Goal: Task Accomplishment & Management: Complete application form

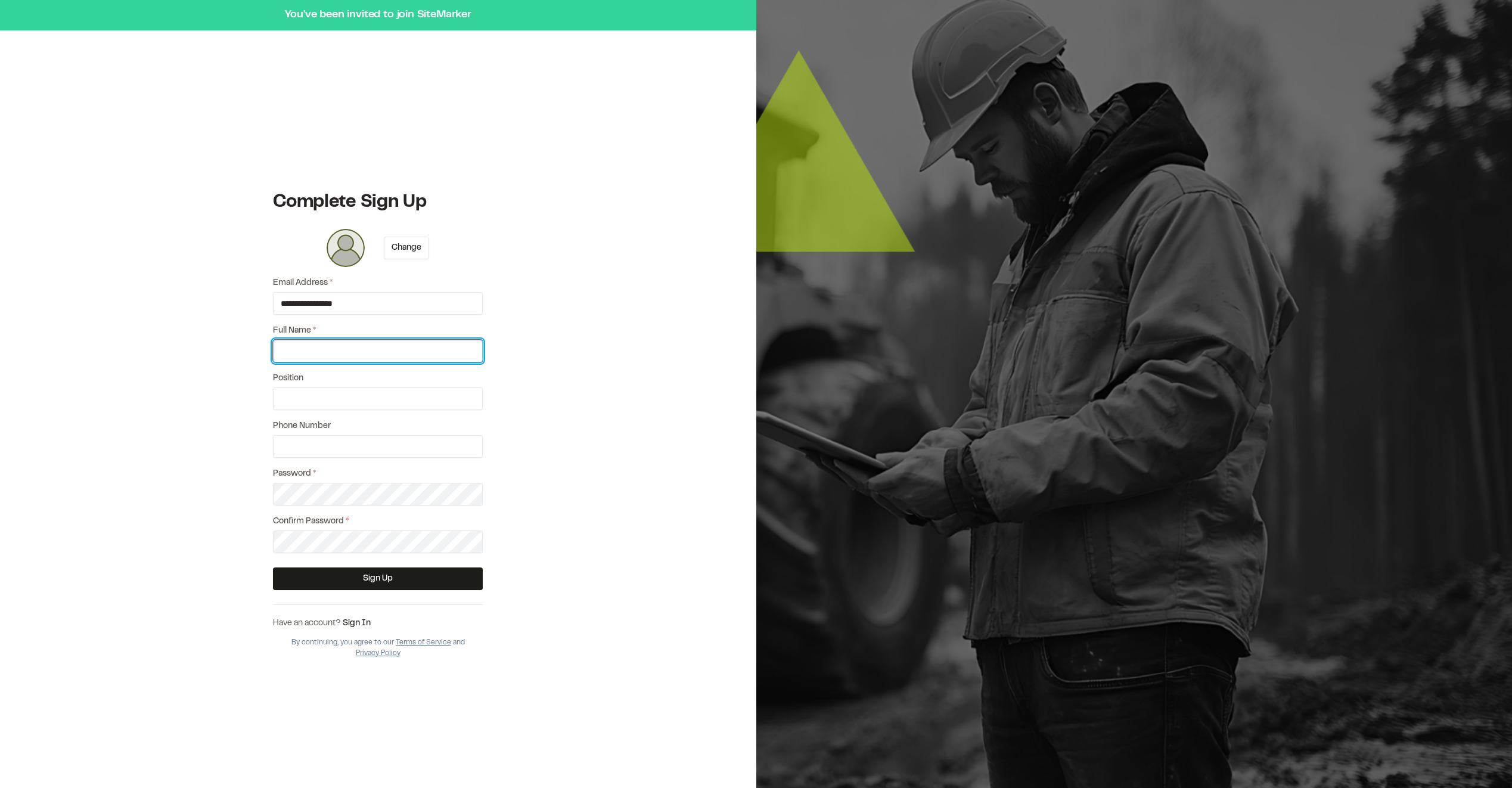
click at [436, 352] on input "Full Name *" at bounding box center [377, 351] width 210 height 23
type input "**********"
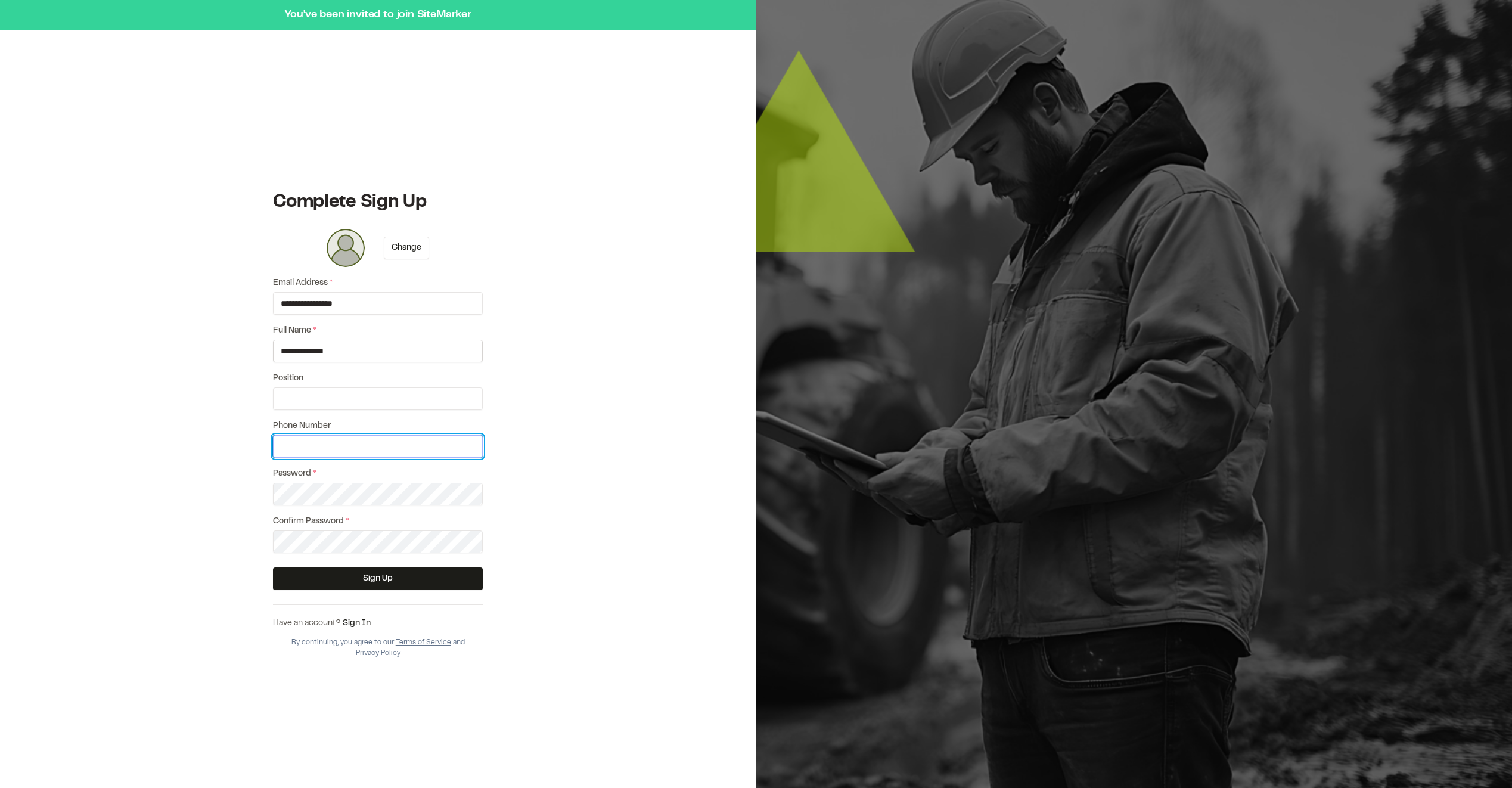
type input "**********"
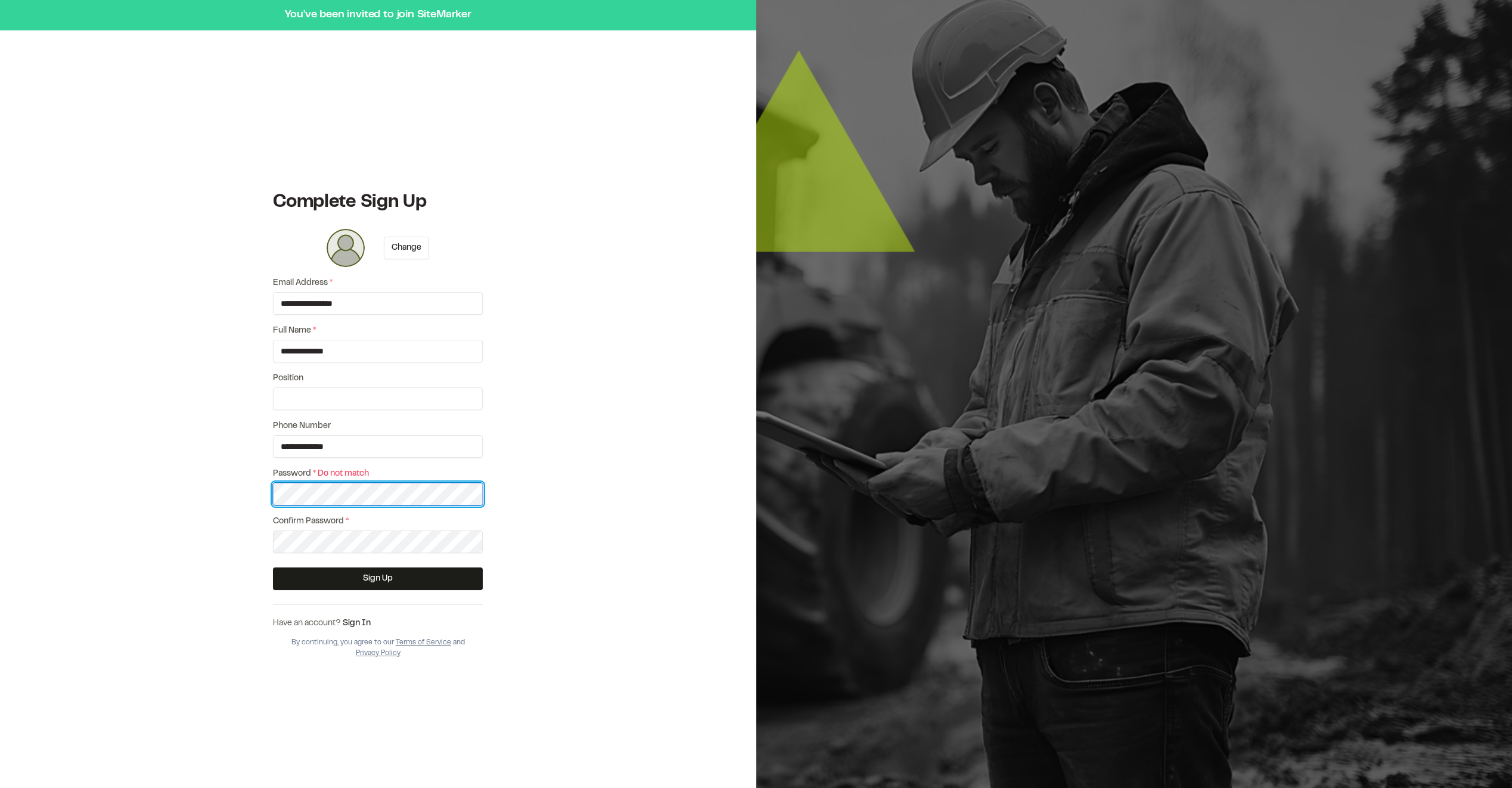
click at [230, 509] on div "**********" at bounding box center [378, 409] width 756 height 818
click at [229, 509] on div "**********" at bounding box center [378, 409] width 756 height 818
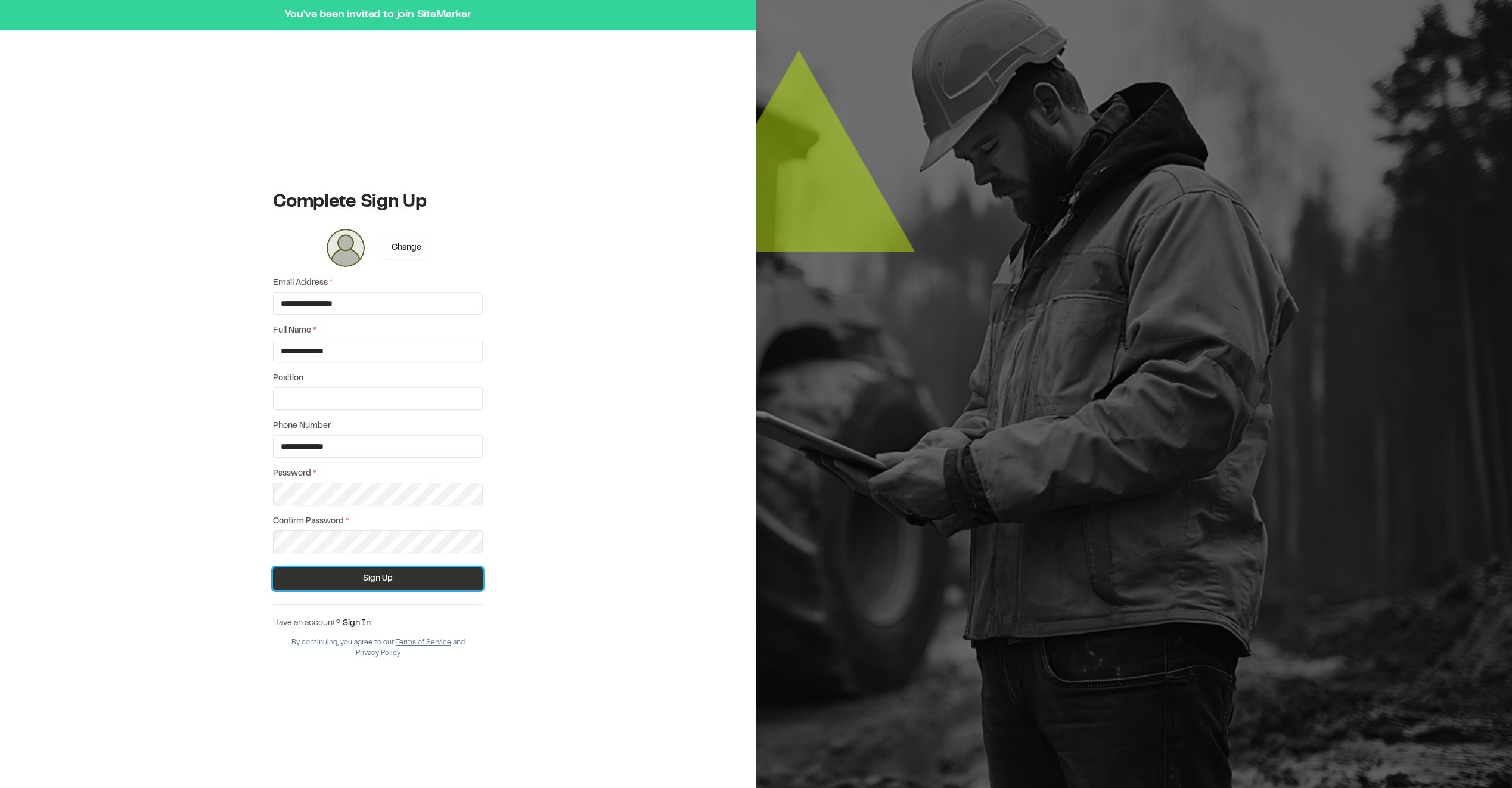
click at [358, 576] on button "Sign Up" at bounding box center [377, 579] width 210 height 23
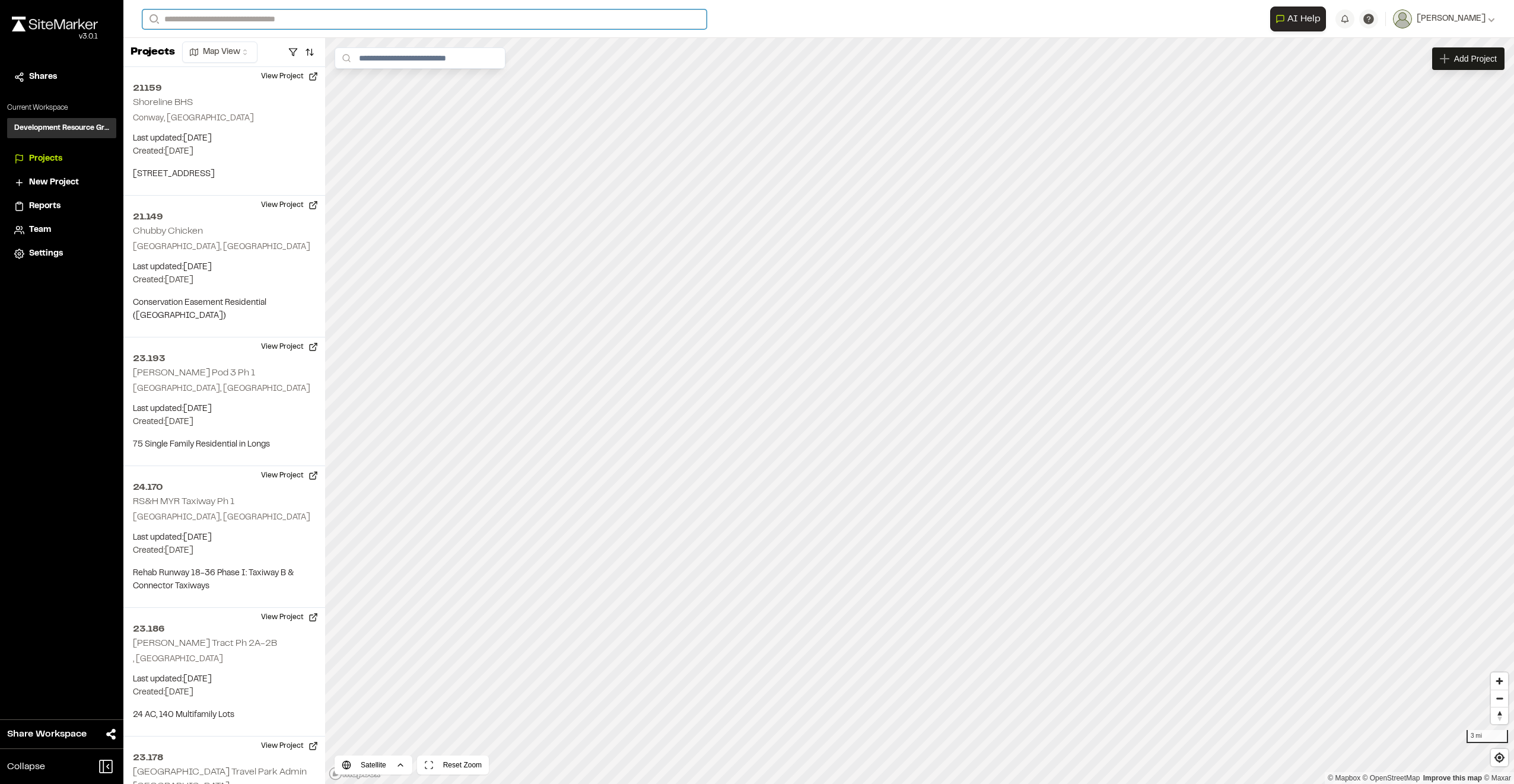
click at [346, 17] on input "Search" at bounding box center [424, 19] width 564 height 20
type input "******"
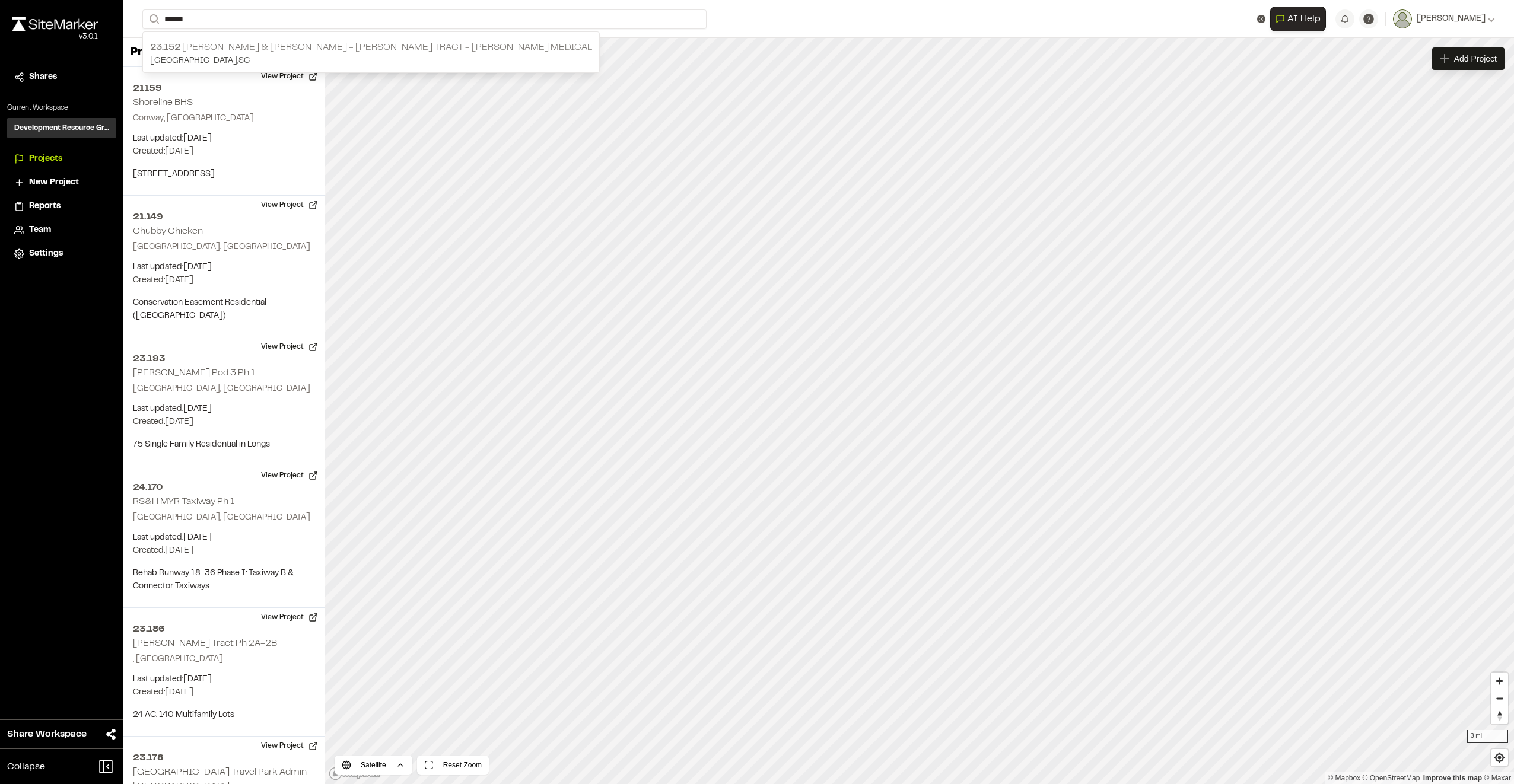
click at [366, 54] on p "[GEOGRAPHIC_DATA] , [GEOGRAPHIC_DATA]" at bounding box center [371, 61] width 442 height 13
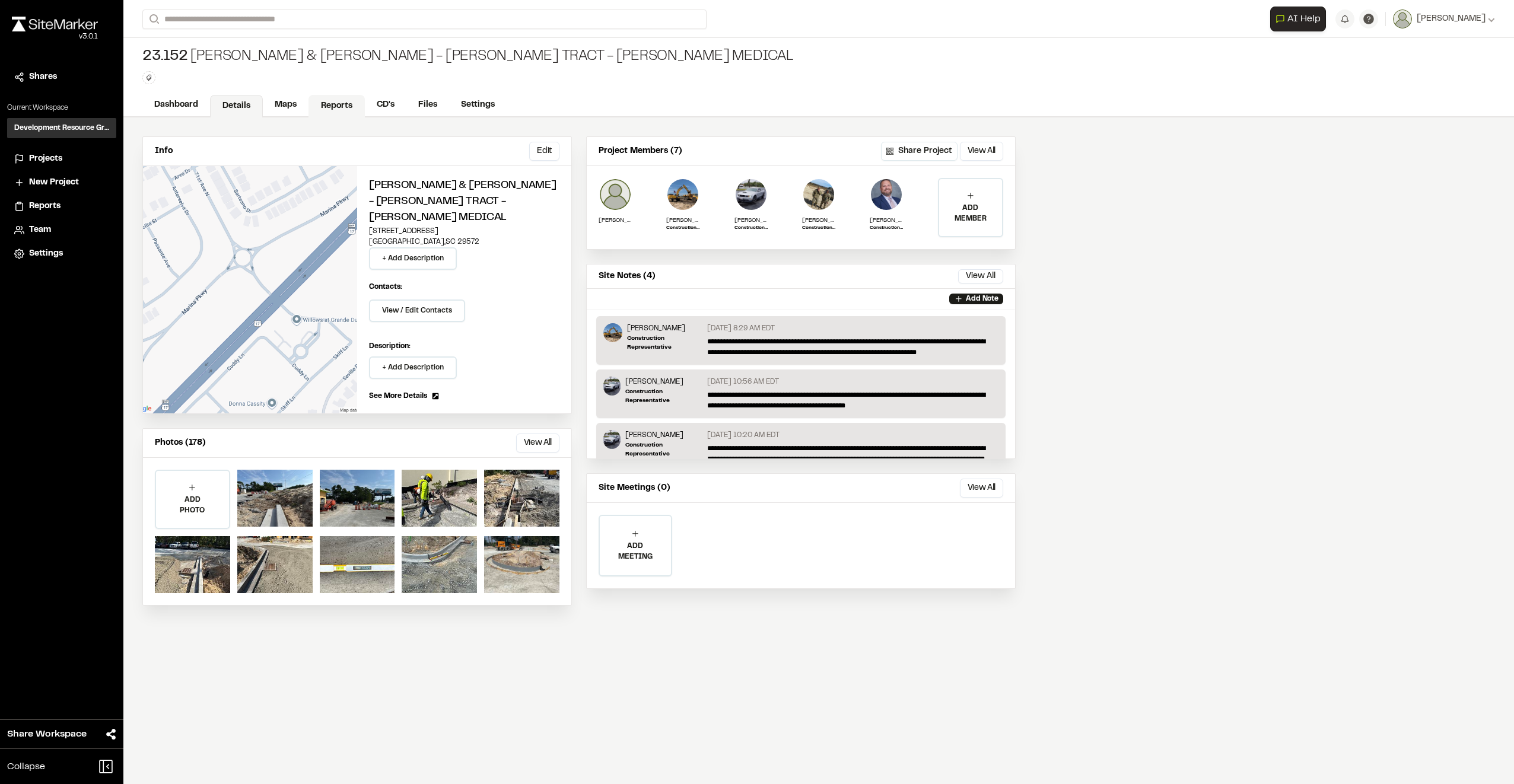
click at [335, 99] on link "Reports" at bounding box center [337, 106] width 56 height 23
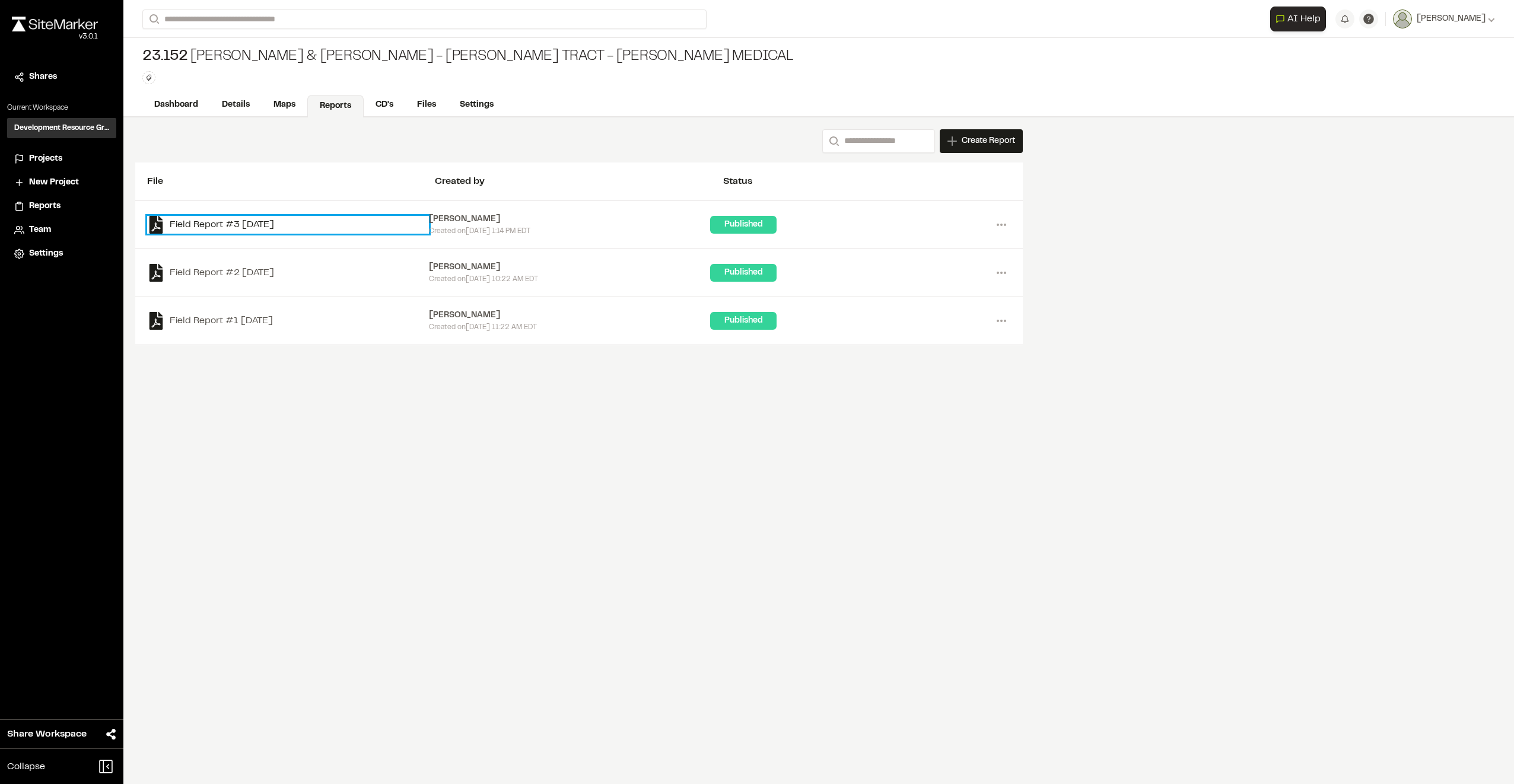
click at [320, 224] on link "Field Report #3 [DATE]" at bounding box center [288, 225] width 282 height 18
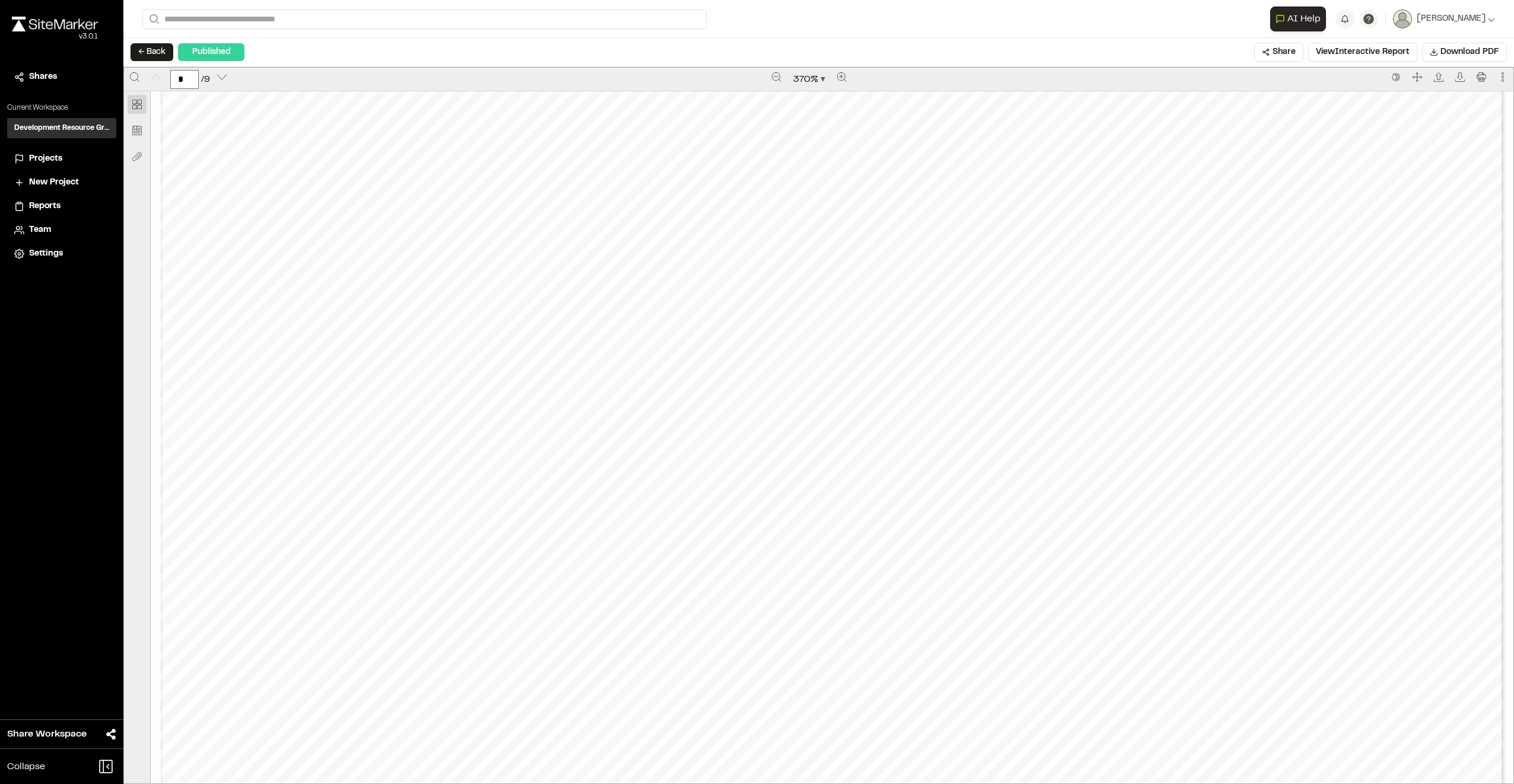
scroll to position [830, 0]
type input "*"
click at [166, 59] on button "← Back" at bounding box center [151, 52] width 42 height 18
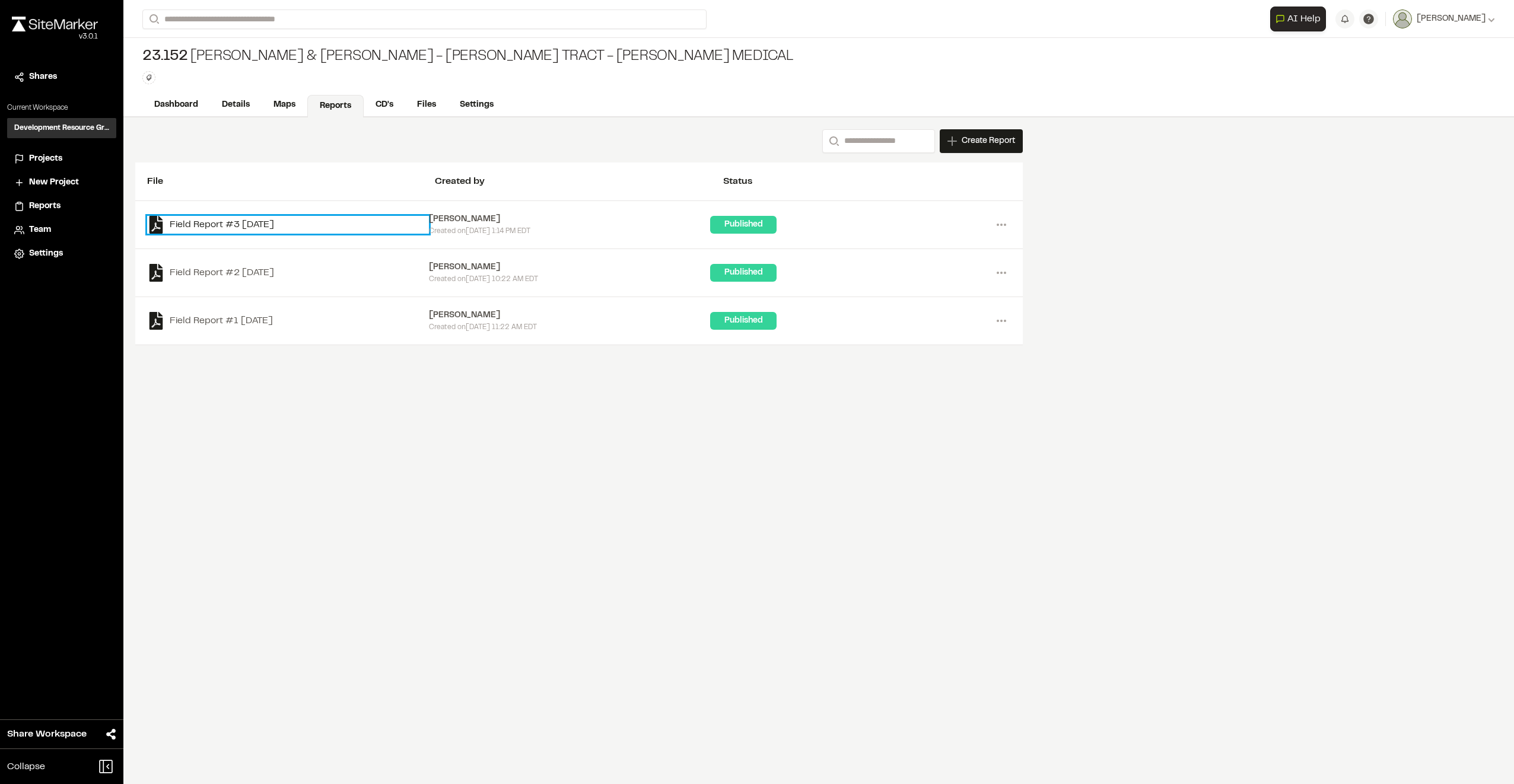
click at [270, 224] on link "Field Report #3 [DATE]" at bounding box center [288, 225] width 282 height 18
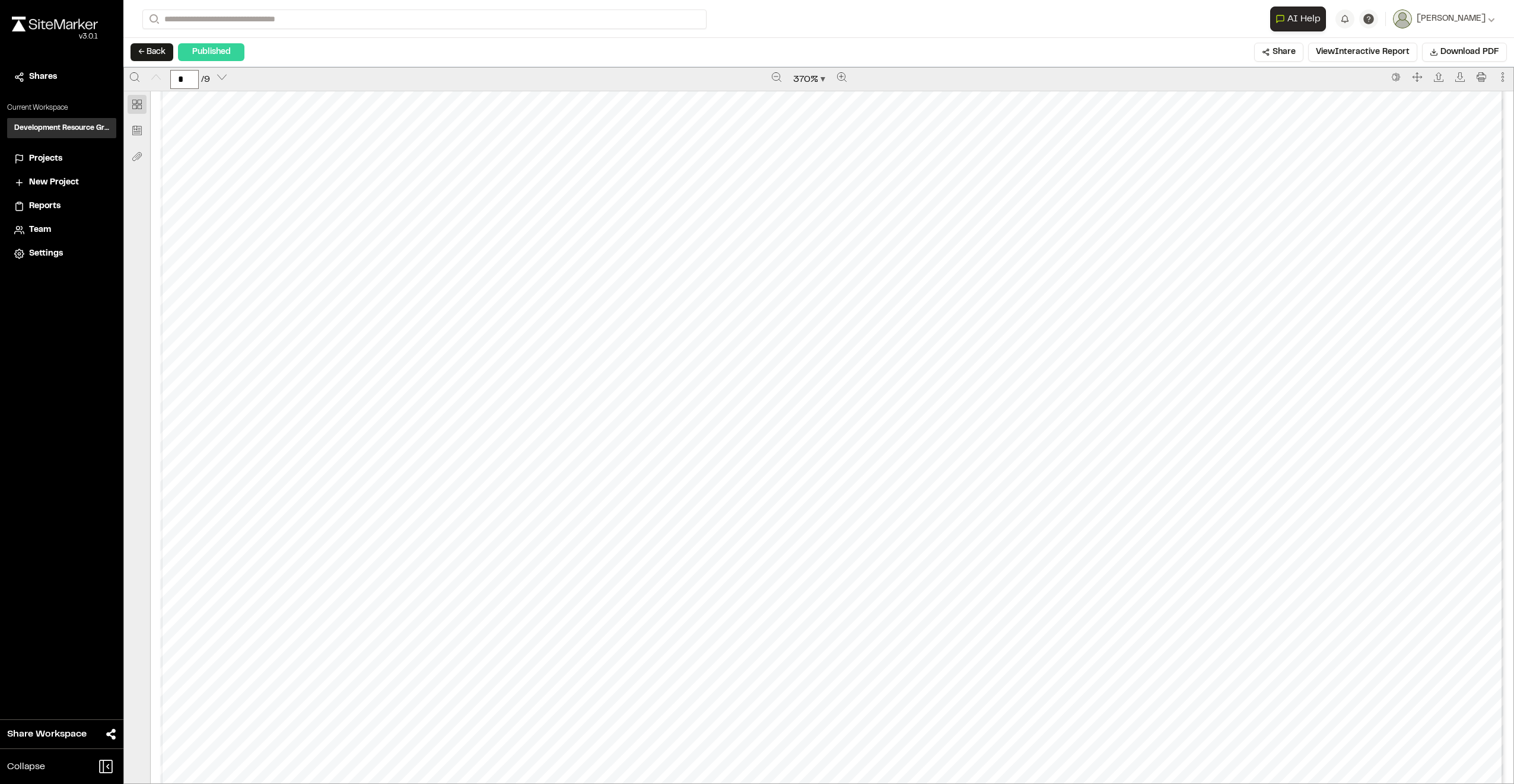
scroll to position [237, 0]
click at [779, 76] on button "Zoom out" at bounding box center [776, 77] width 19 height 19
click at [779, 76] on button "Zoom out" at bounding box center [776, 77] width 19 height 19
click at [779, 76] on button "Zoom out" at bounding box center [776, 77] width 19 height 19
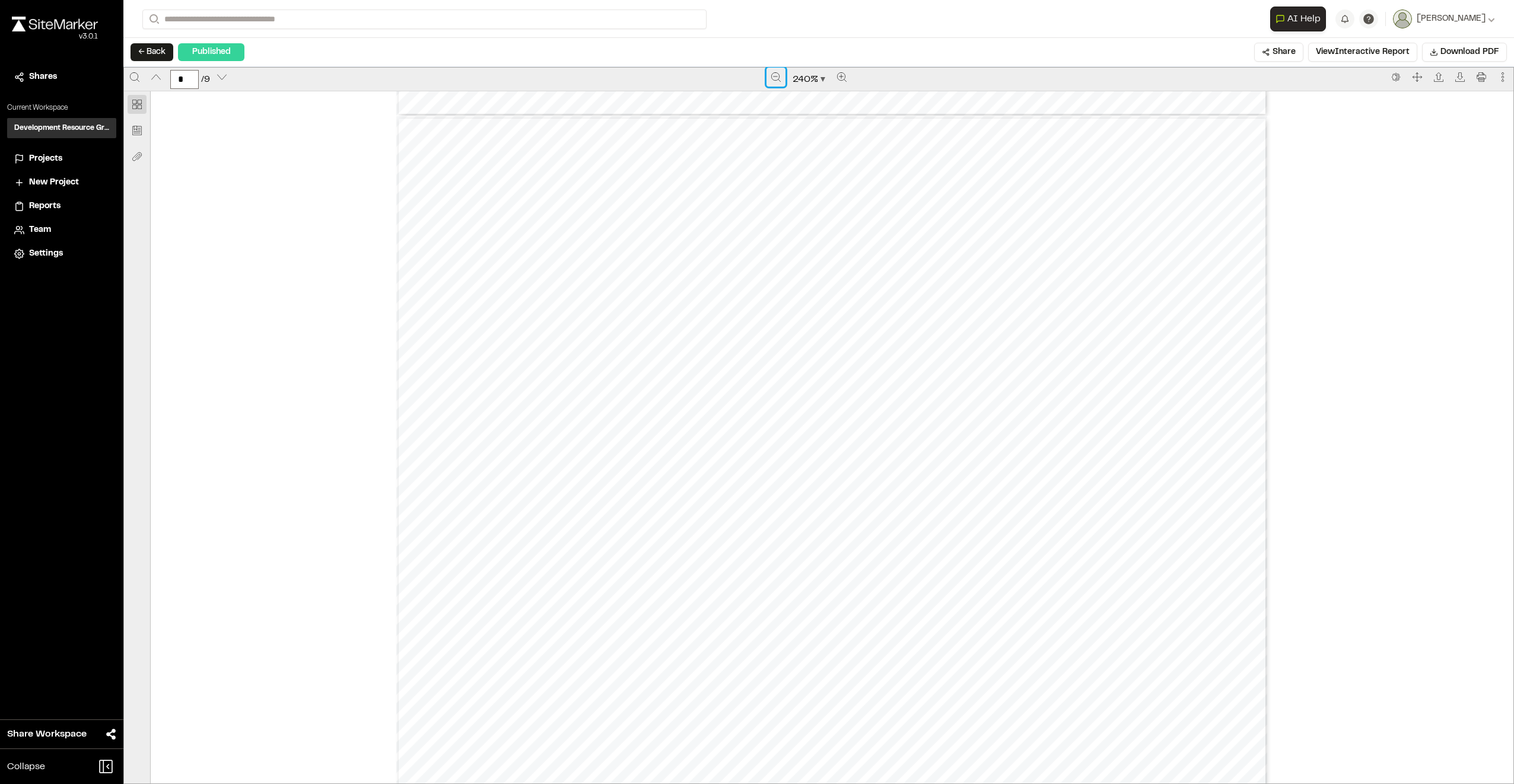
scroll to position [2585, 0]
type input "*"
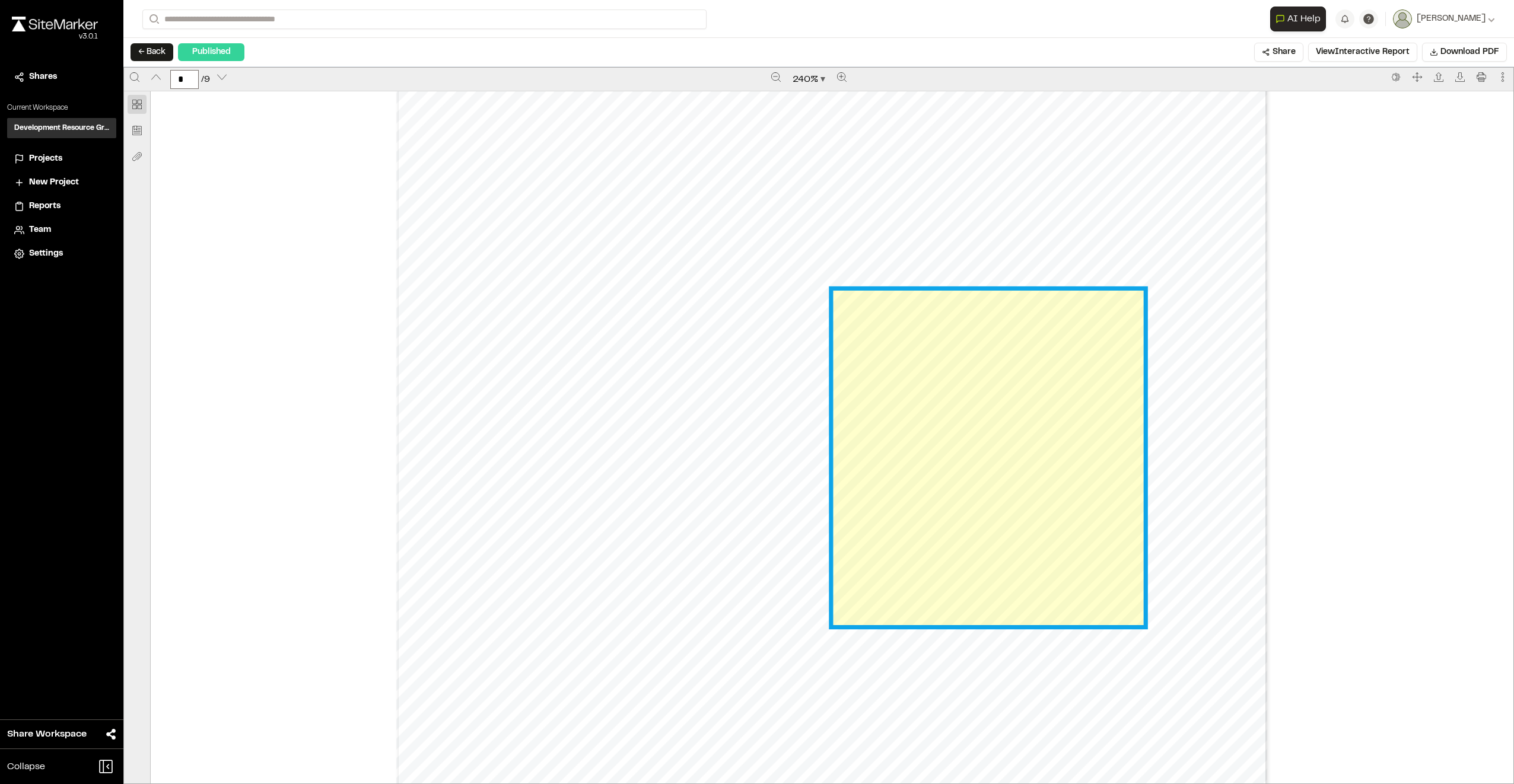
click at [1020, 441] on link "Page 4" at bounding box center [988, 457] width 310 height 334
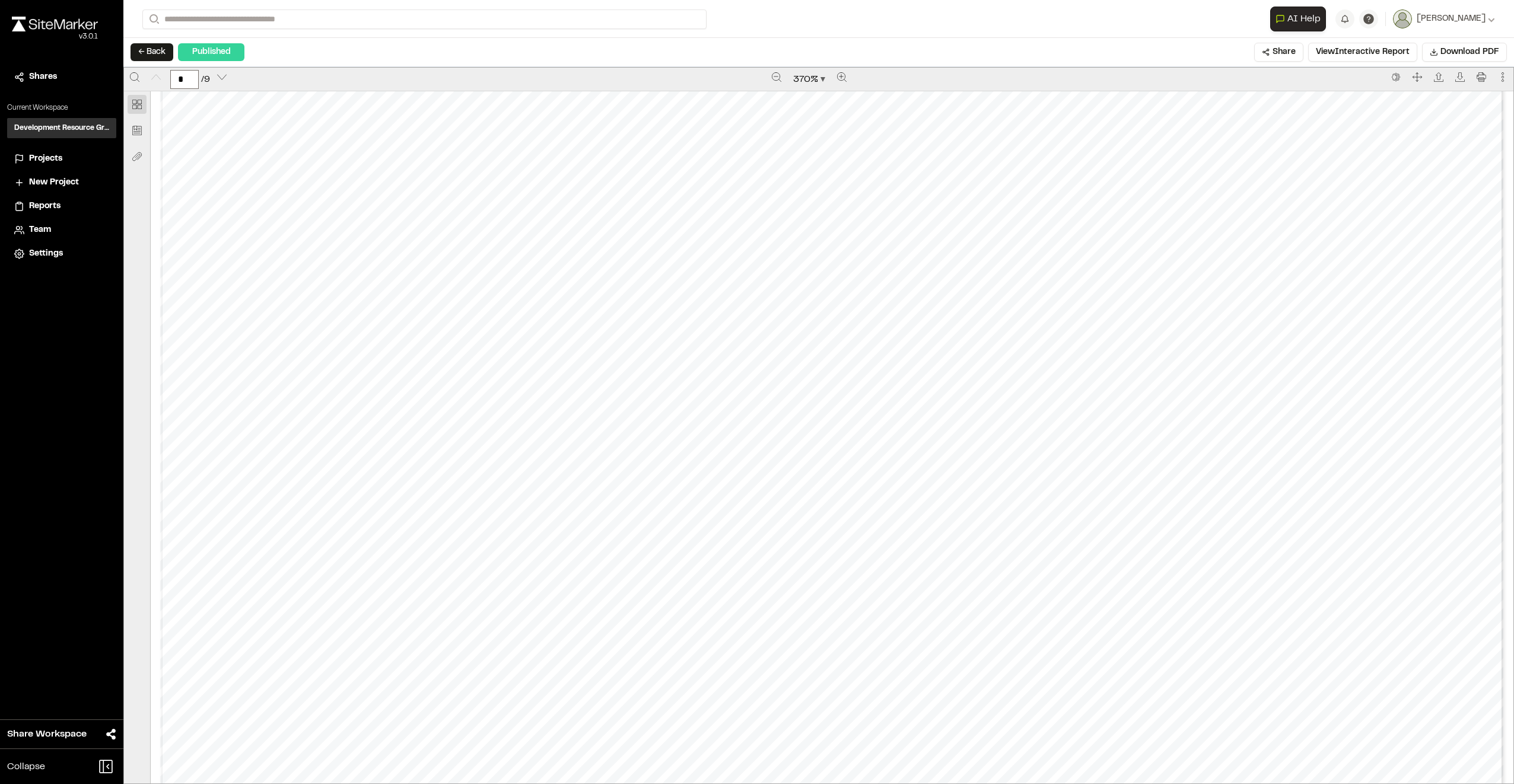
scroll to position [830, 0]
click at [772, 74] on icon "Zoom out" at bounding box center [776, 77] width 10 height 10
type input "*"
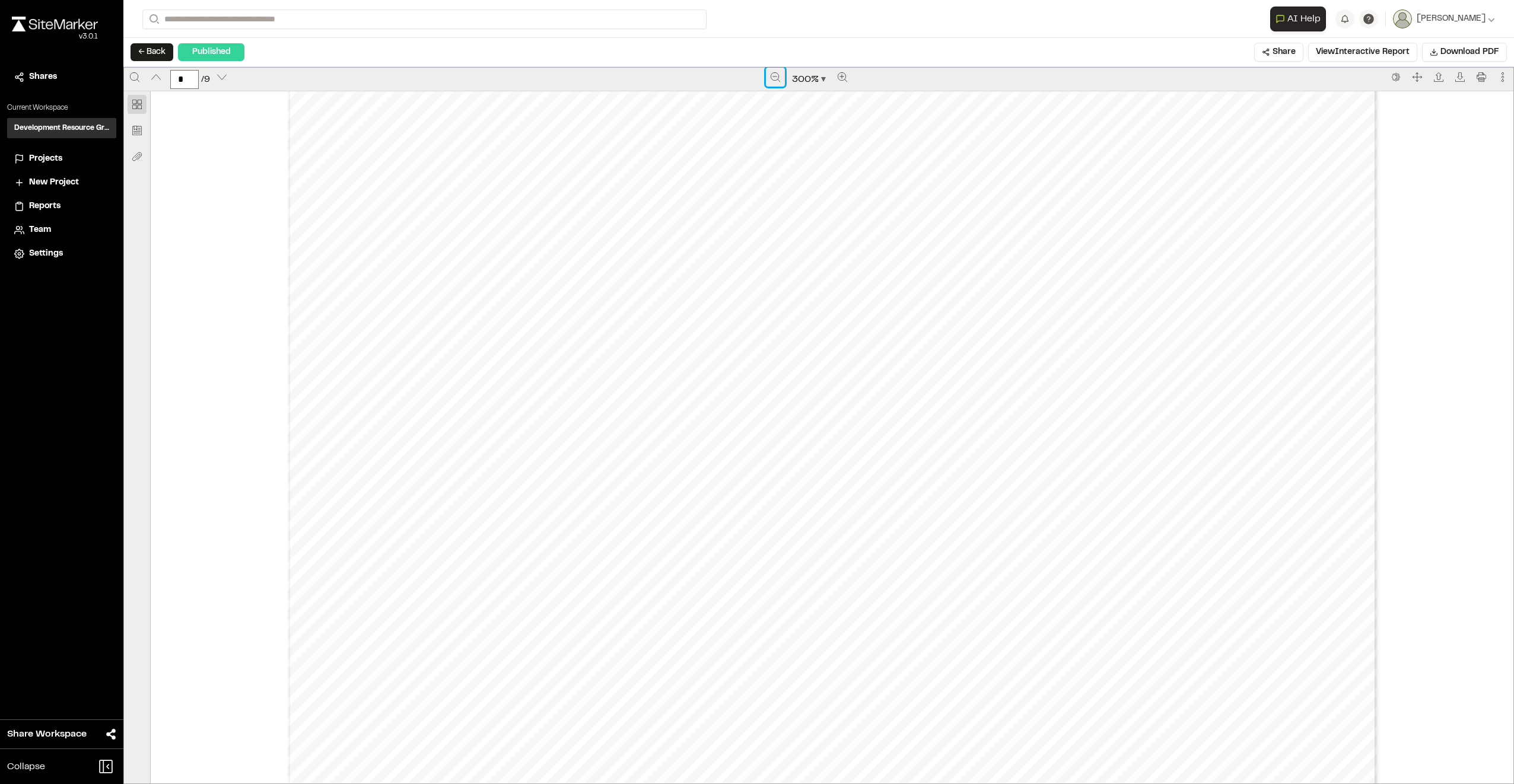
scroll to position [9153, 0]
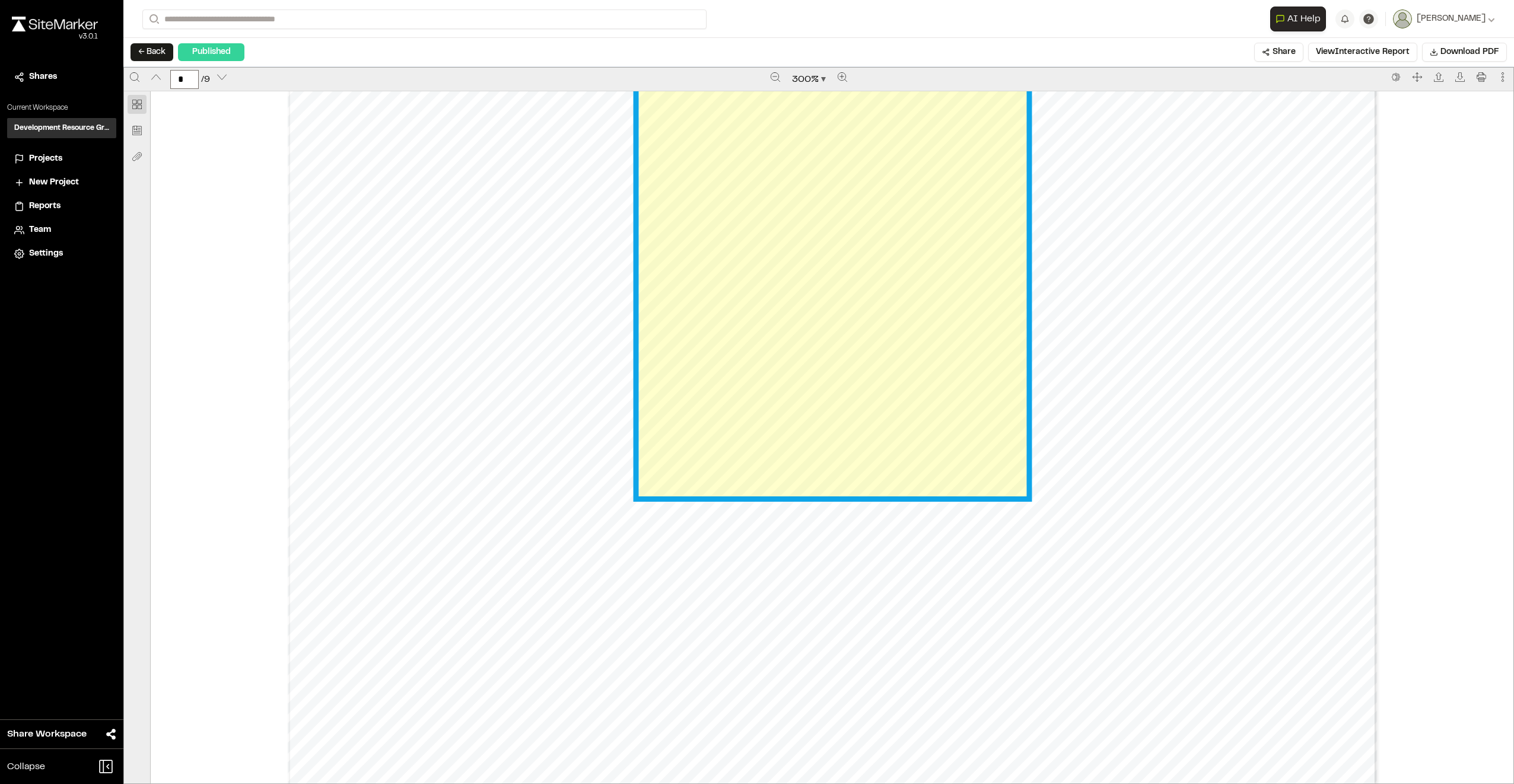
click at [749, 243] on link "Page 7" at bounding box center [832, 287] width 388 height 417
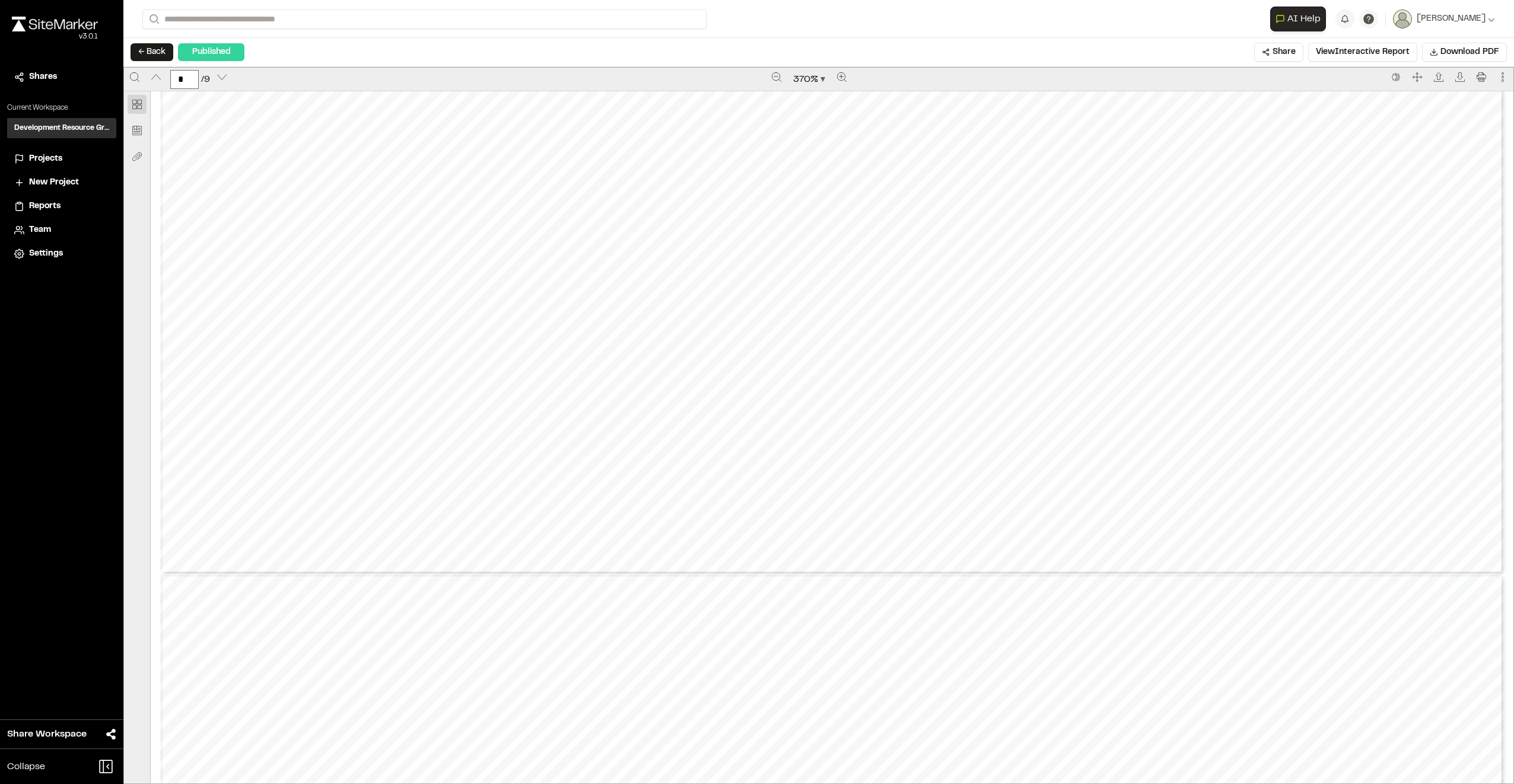
type input "*"
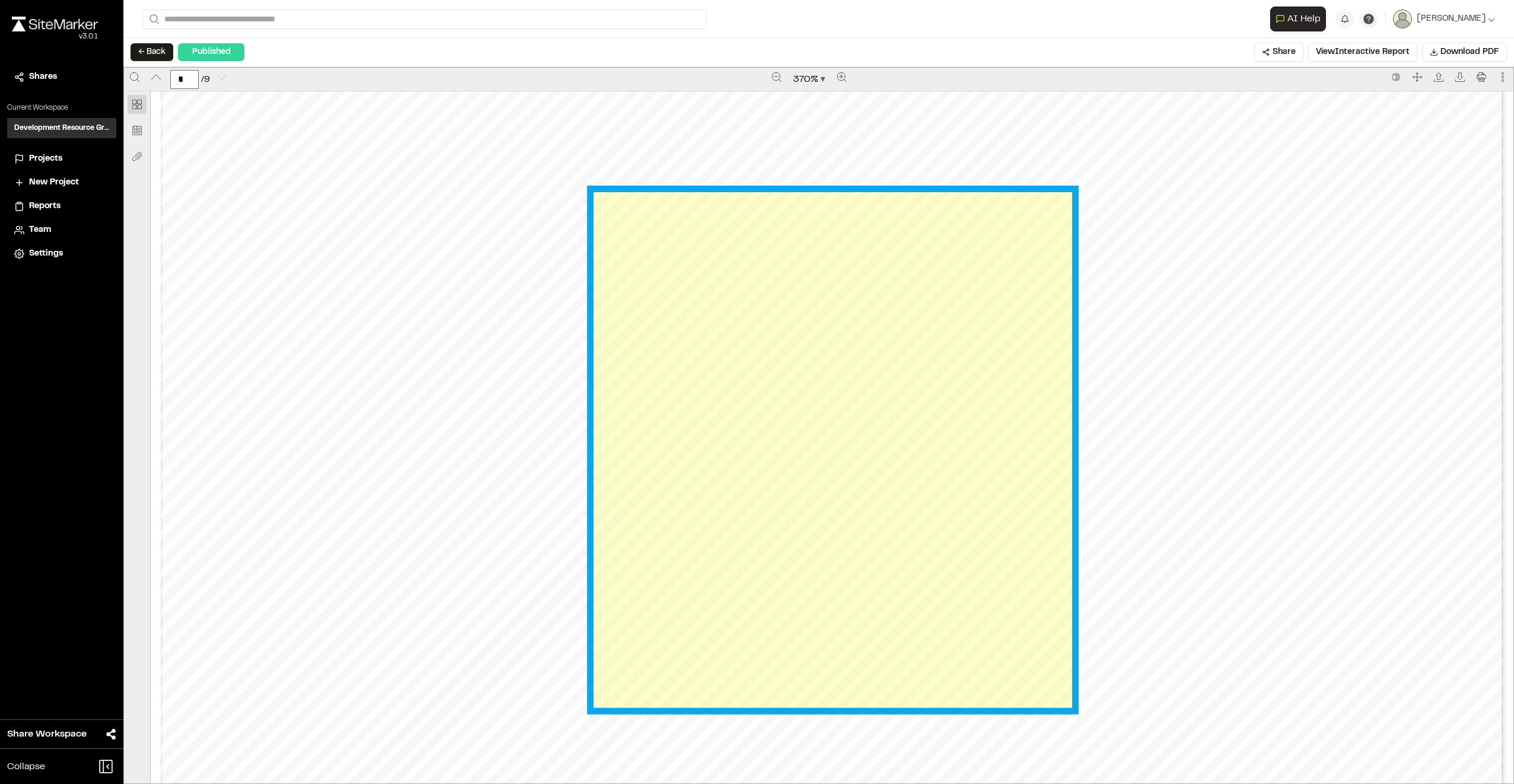
click at [776, 453] on link "Page 9" at bounding box center [832, 450] width 477 height 515
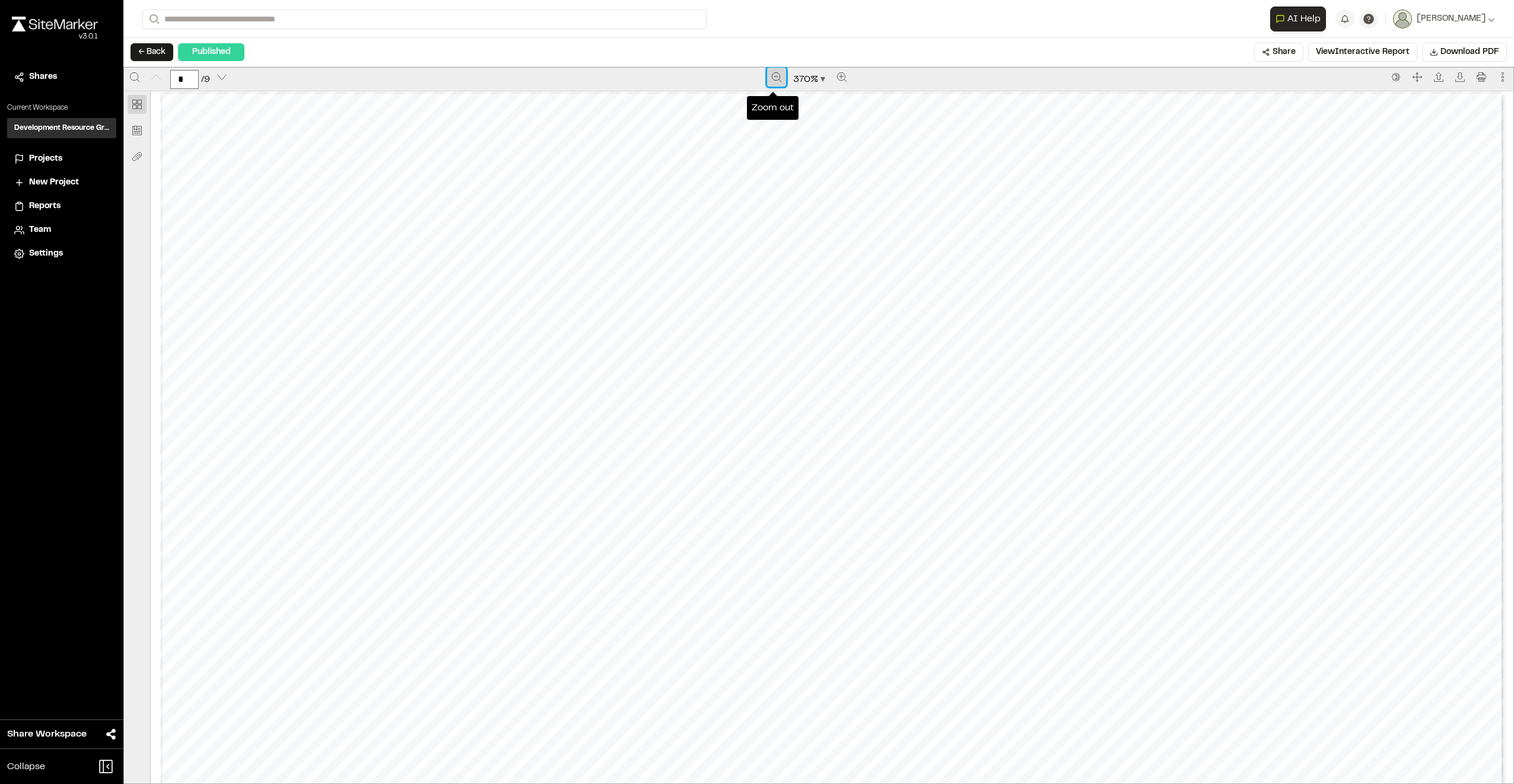
click at [773, 78] on icon "Zoom out" at bounding box center [776, 77] width 10 height 10
click at [773, 78] on icon "Zoom out" at bounding box center [776, 77] width 10 height 10
click at [773, 78] on icon "Zoom out" at bounding box center [776, 77] width 10 height 10
click at [773, 78] on icon "Zoom out" at bounding box center [776, 77] width 10 height 10
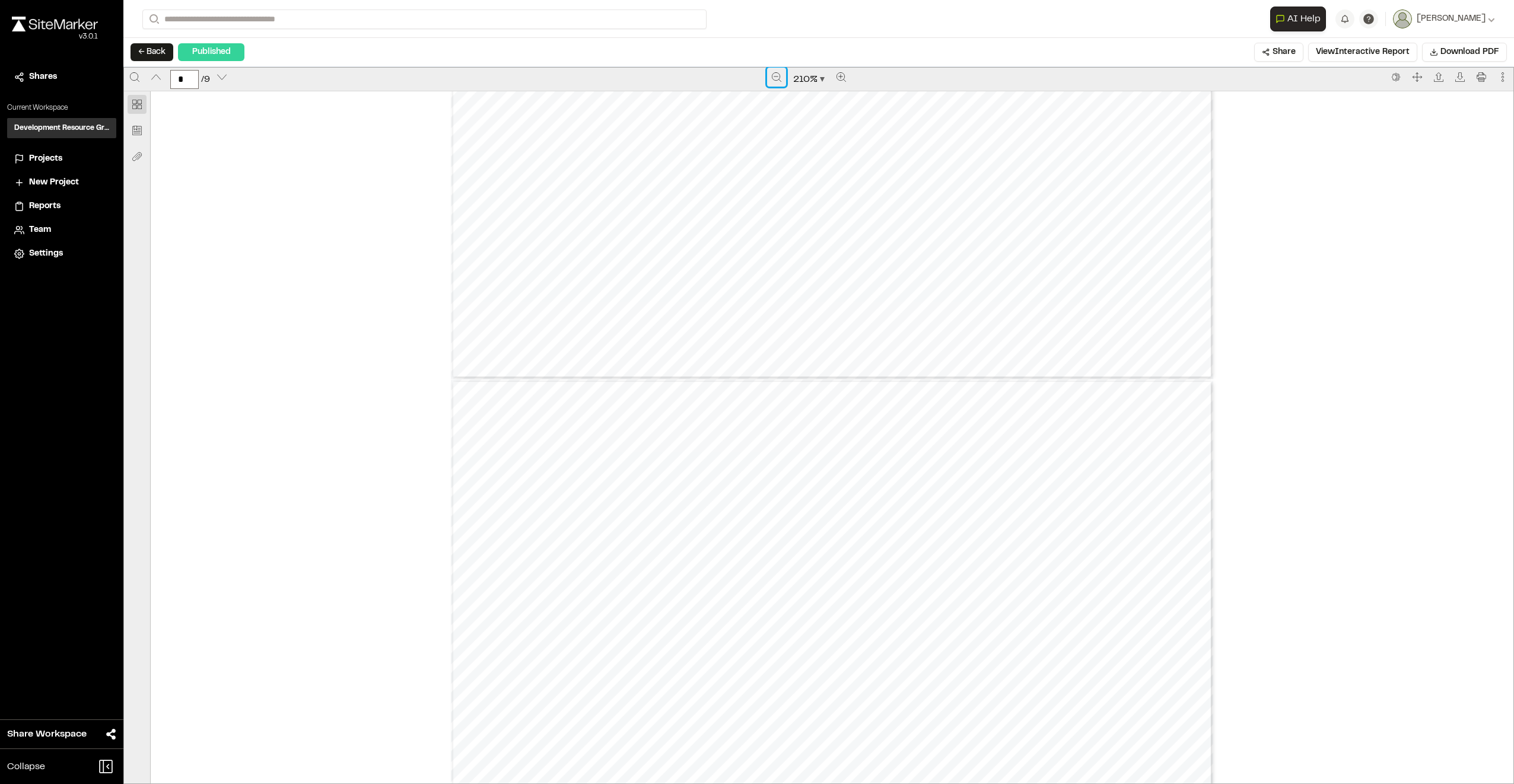
type input "*"
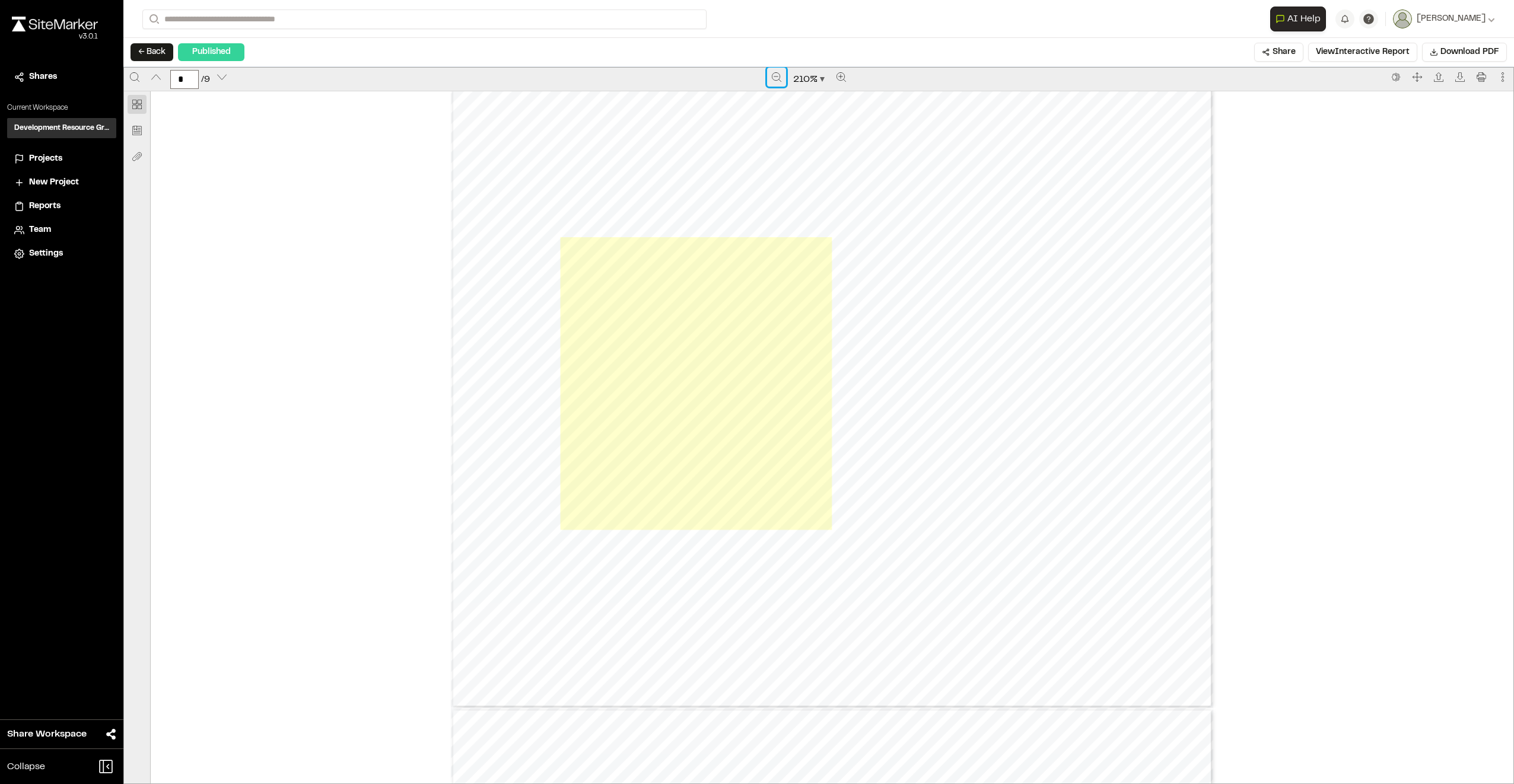
scroll to position [3439, 0]
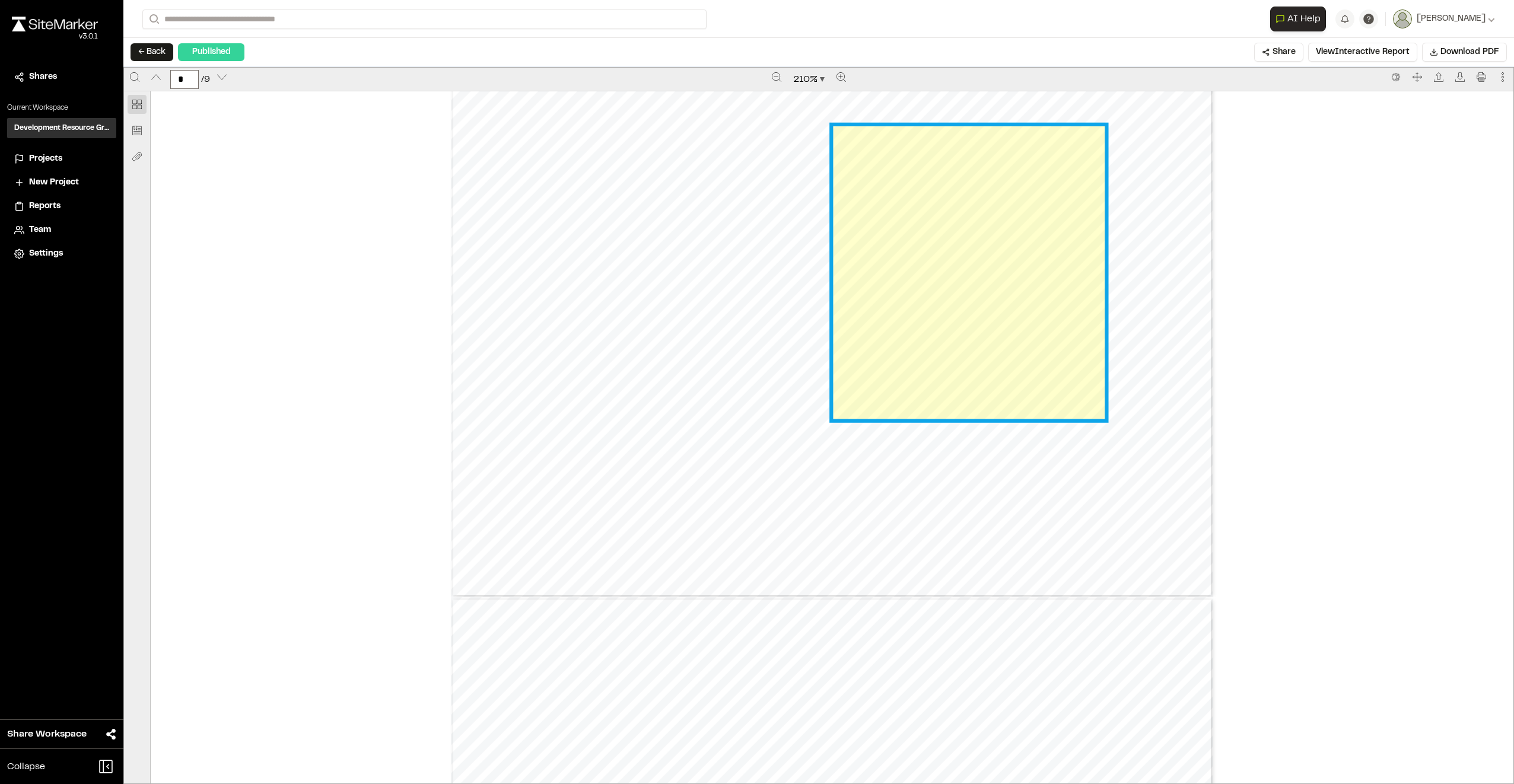
click at [917, 227] on link "Page 4" at bounding box center [968, 272] width 271 height 292
